Goal: Information Seeking & Learning: Learn about a topic

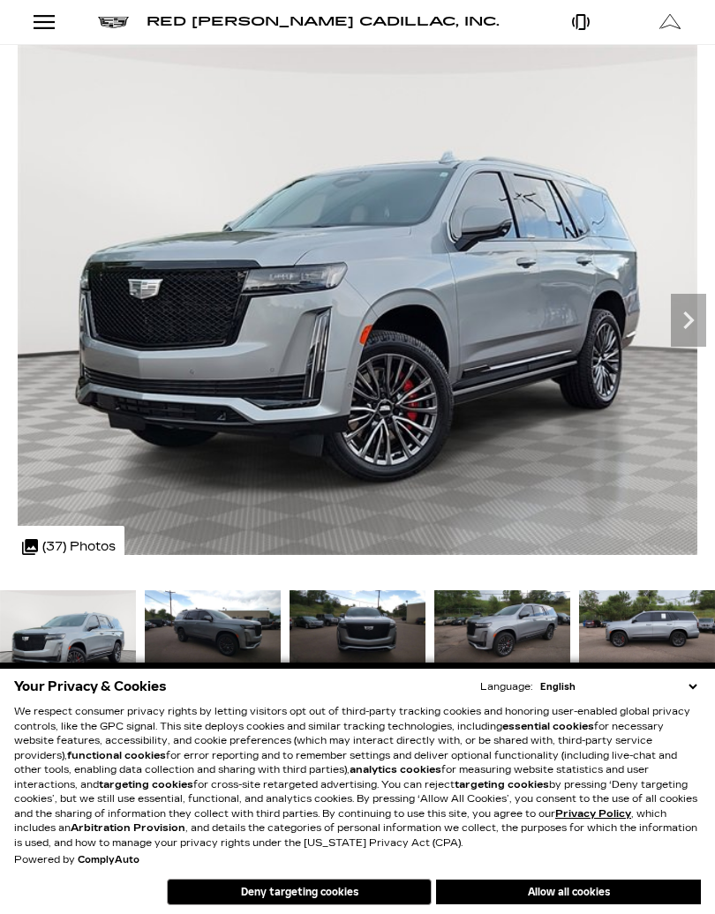
click at [597, 49] on img at bounding box center [357, 300] width 715 height 510
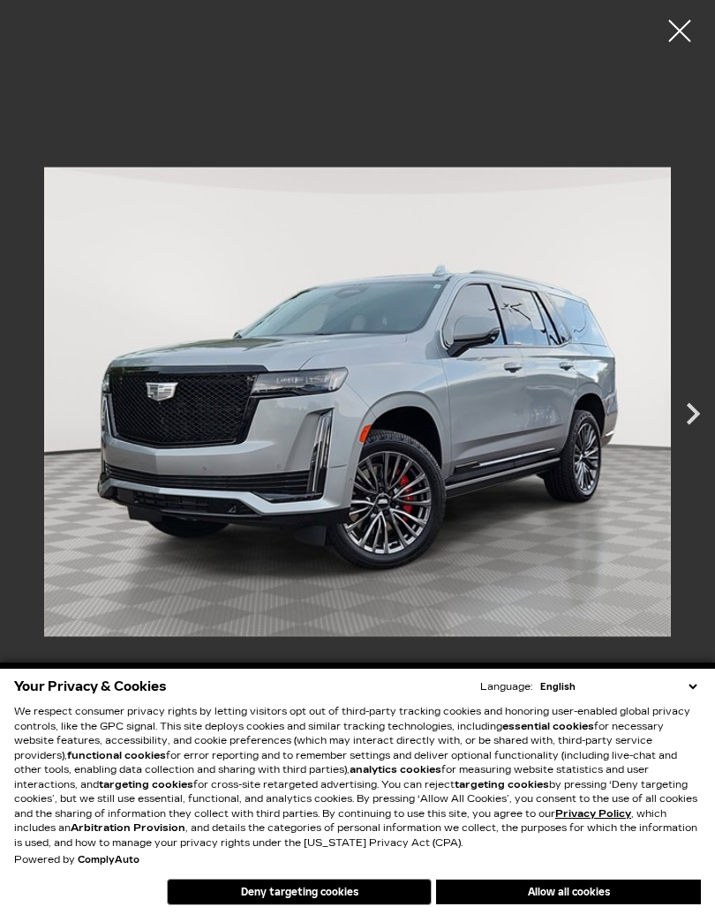
click at [499, 55] on img at bounding box center [357, 401] width 627 height 777
click at [671, 793] on p "We respect consumer privacy rights by letting visitors opt out of third-party t…" at bounding box center [357, 778] width 687 height 146
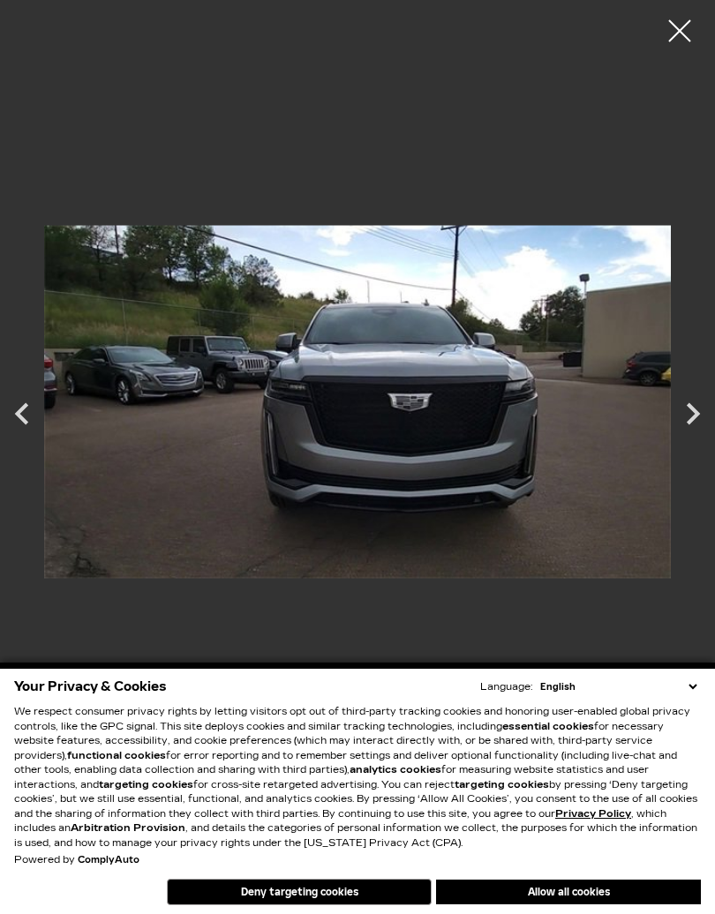
click at [694, 9] on div at bounding box center [679, 31] width 44 height 44
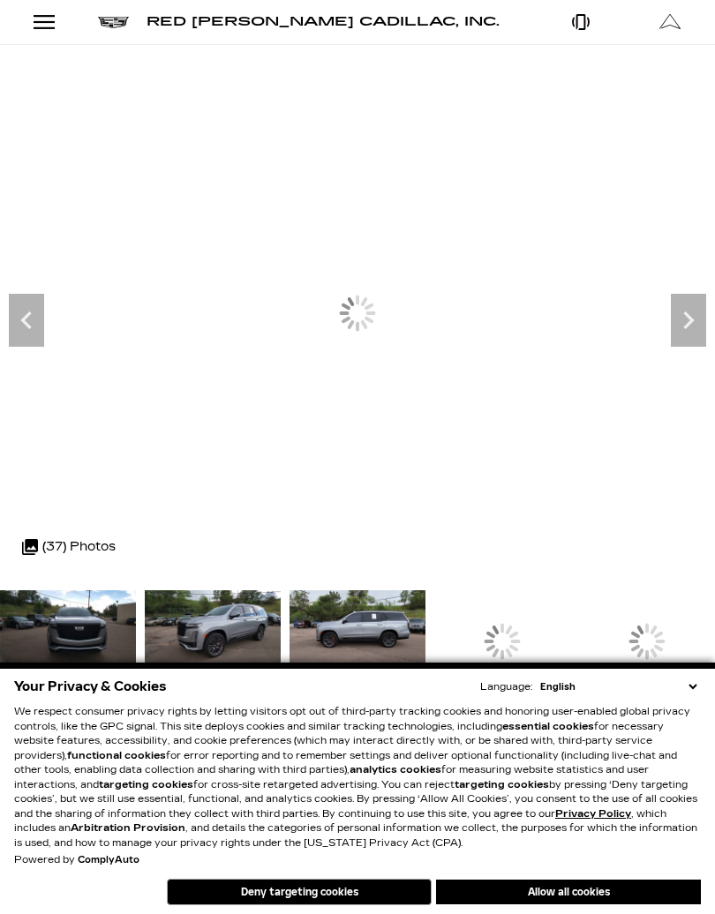
click at [702, 24] on link "Open Get Directions Modal" at bounding box center [670, 22] width 89 height 44
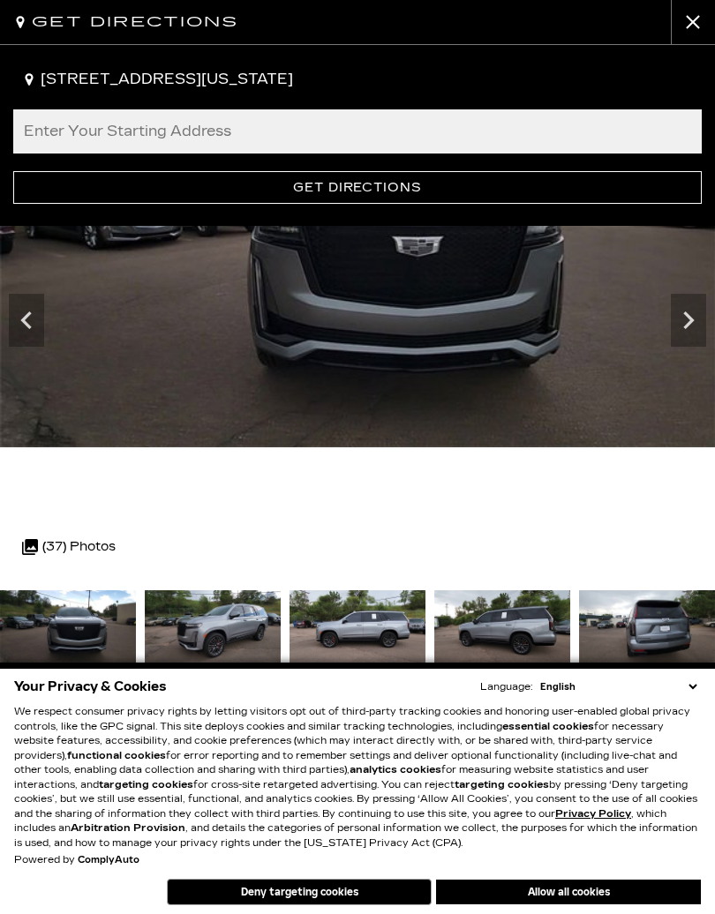
click at [674, 30] on div "Get Directions 990 Motor City Drive, Colorado Springs, CO, 80905 Enter Your Sta…" at bounding box center [357, 457] width 715 height 914
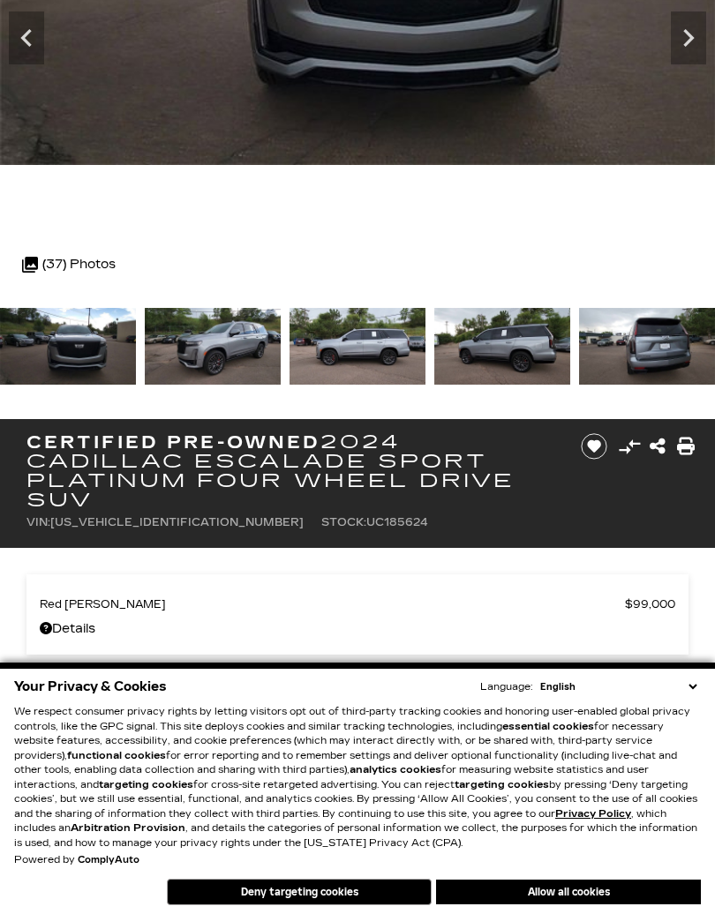
scroll to position [286, 0]
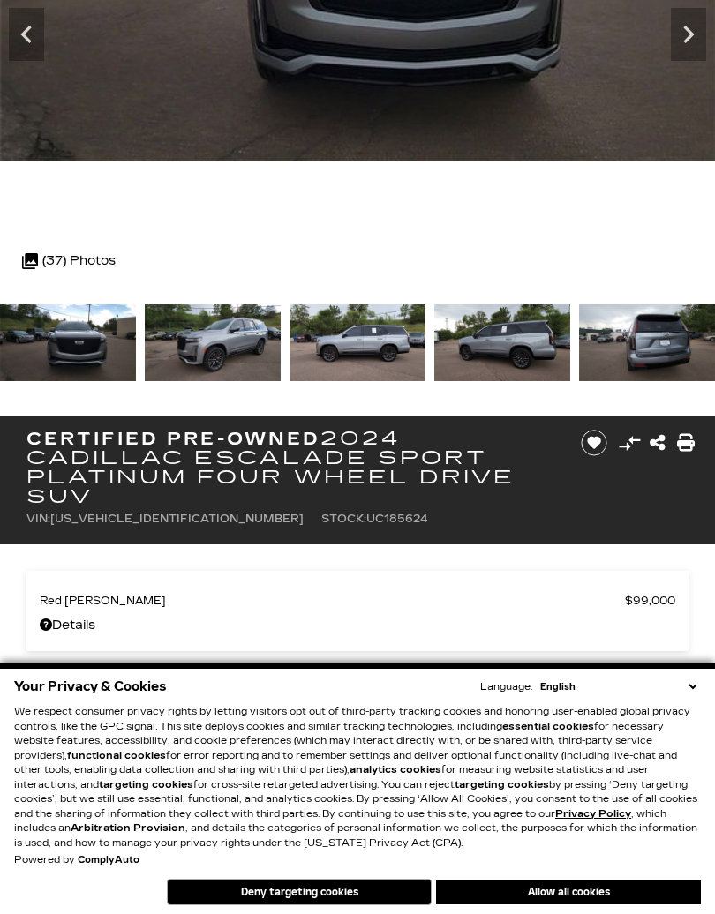
click at [687, 671] on div "Your Privacy & Cookies Language: English Spanish / Español English / United Kin…" at bounding box center [357, 789] width 715 height 252
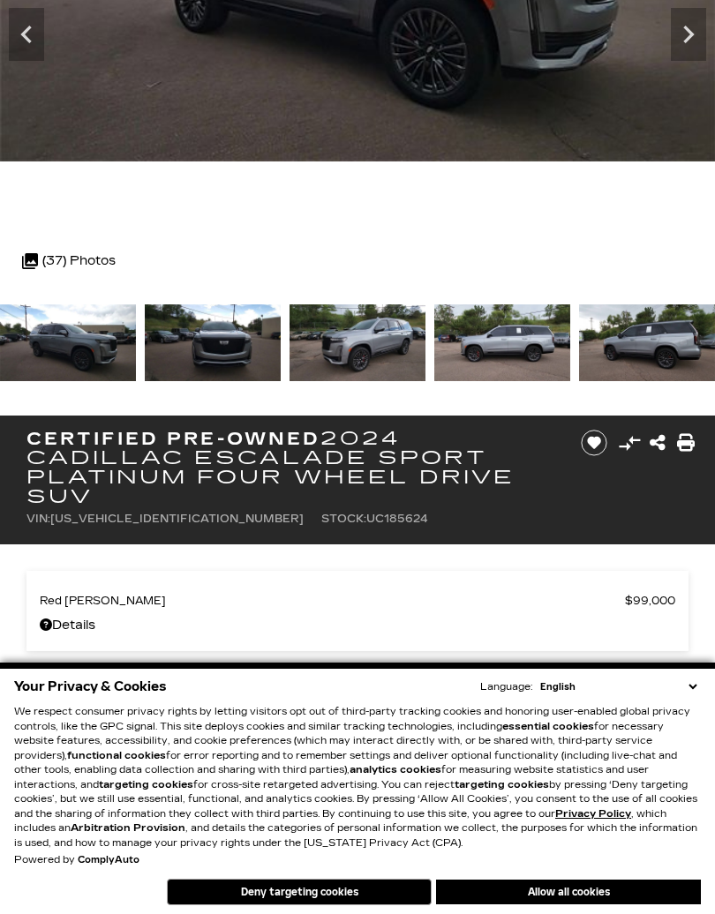
click at [711, 505] on div "Certified Pre-Owned 2024 Cadillac Escalade Sport Platinum Four Wheel Drive SUV …" at bounding box center [357, 480] width 715 height 129
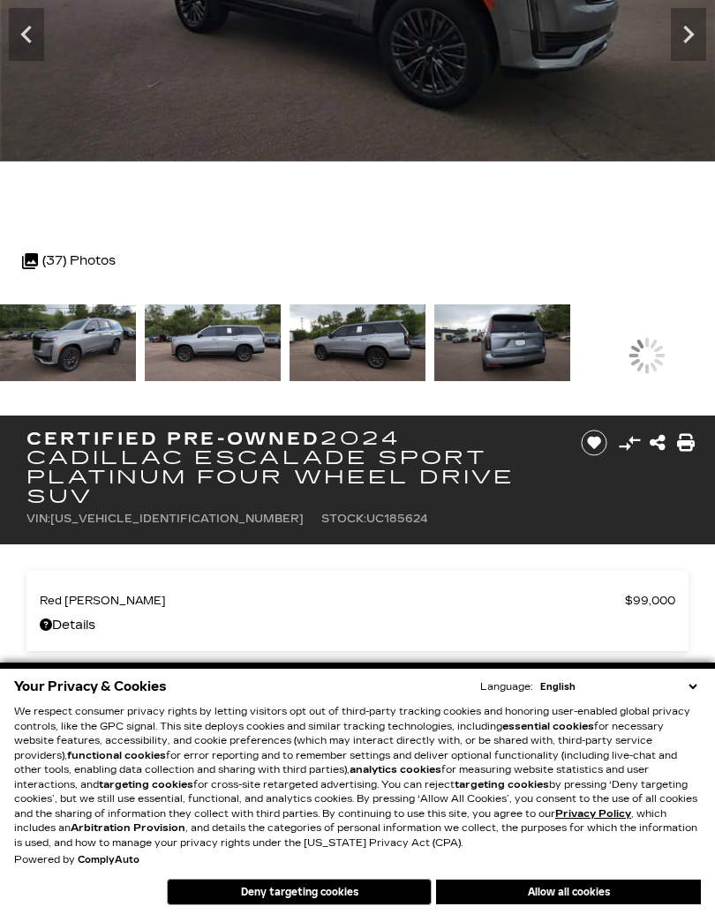
click at [281, 356] on img at bounding box center [213, 342] width 136 height 77
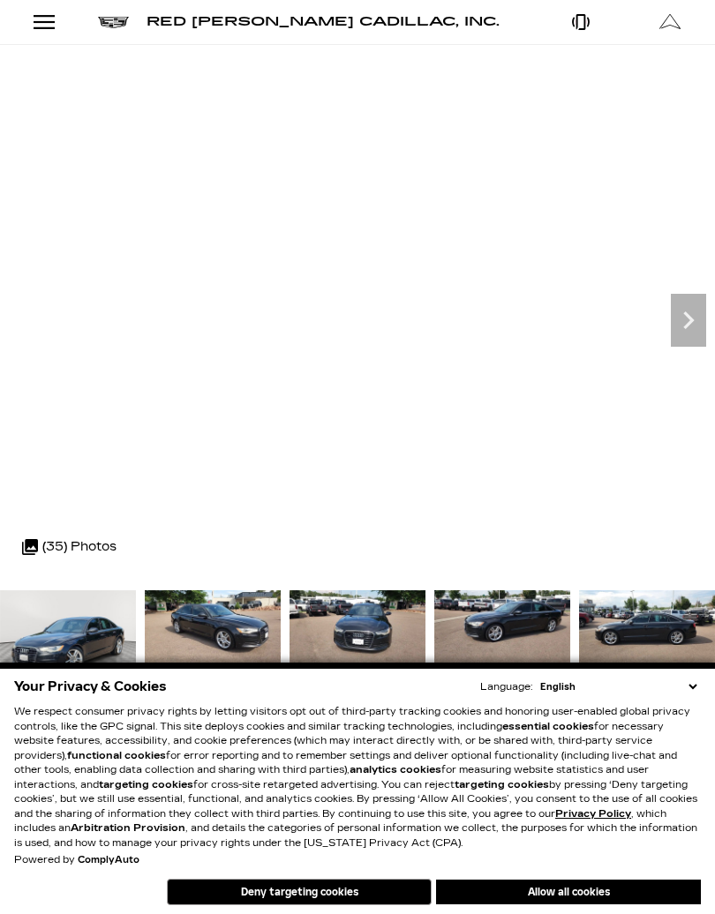
click at [678, 23] on div "Open Get Directions Modal" at bounding box center [670, 21] width 30 height 21
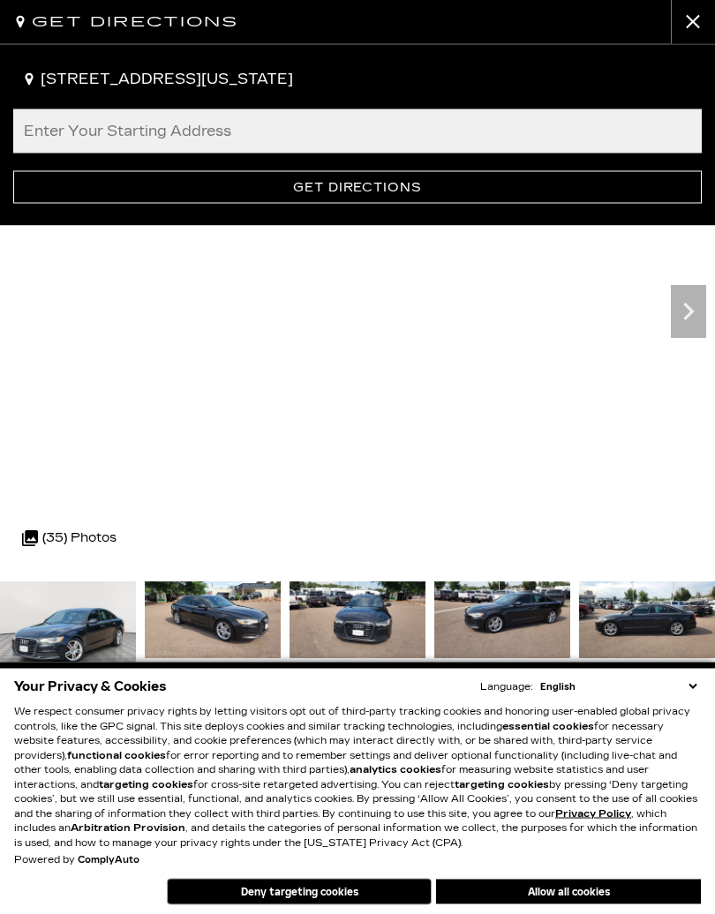
scroll to position [9, 0]
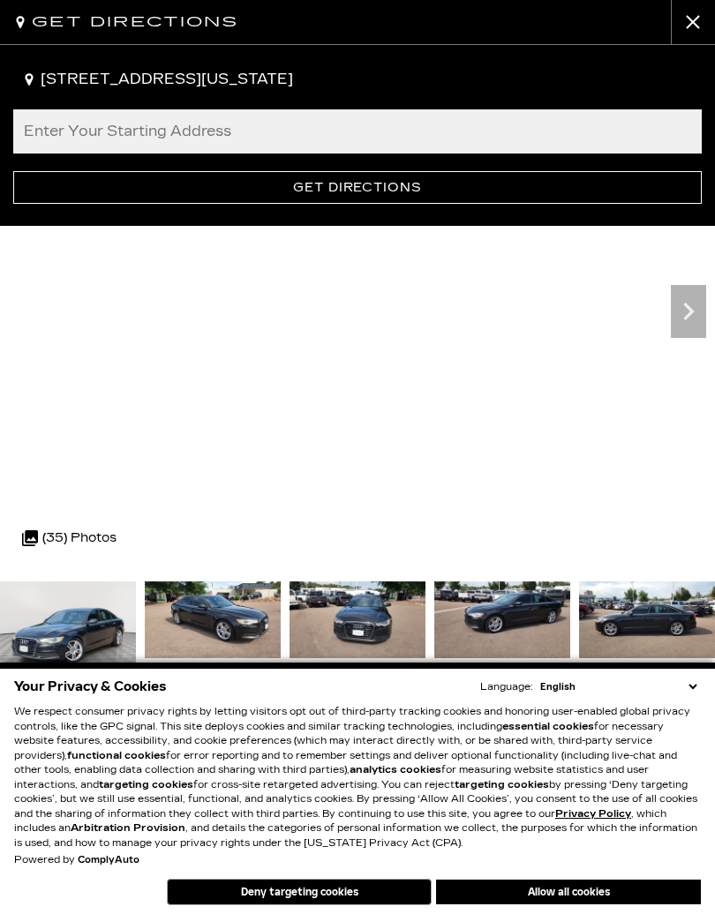
click at [685, 16] on button "close" at bounding box center [693, 22] width 44 height 44
